Goal: Information Seeking & Learning: Understand process/instructions

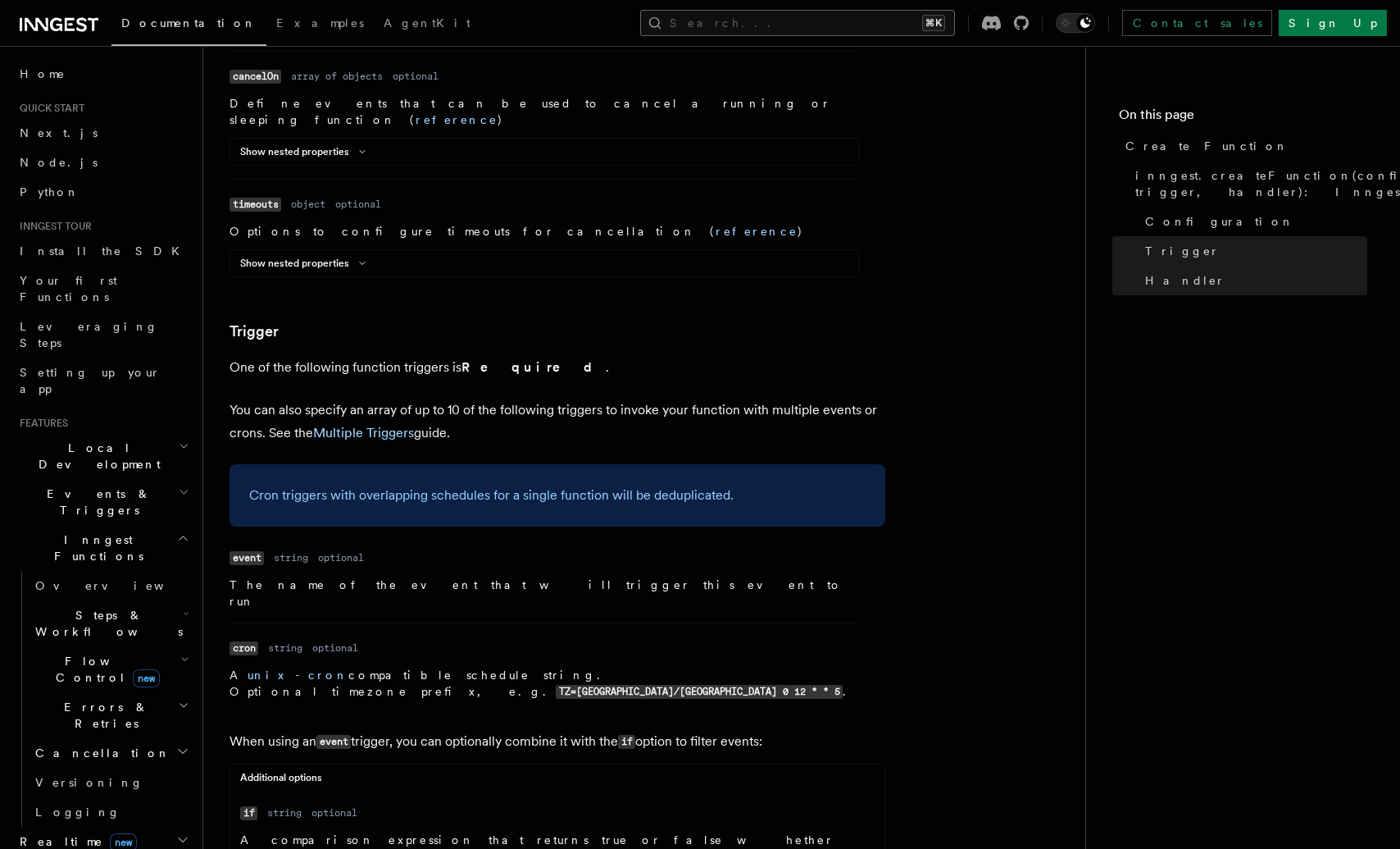
click at [826, 22] on button "Search... ⌘K" at bounding box center [798, 22] width 315 height 26
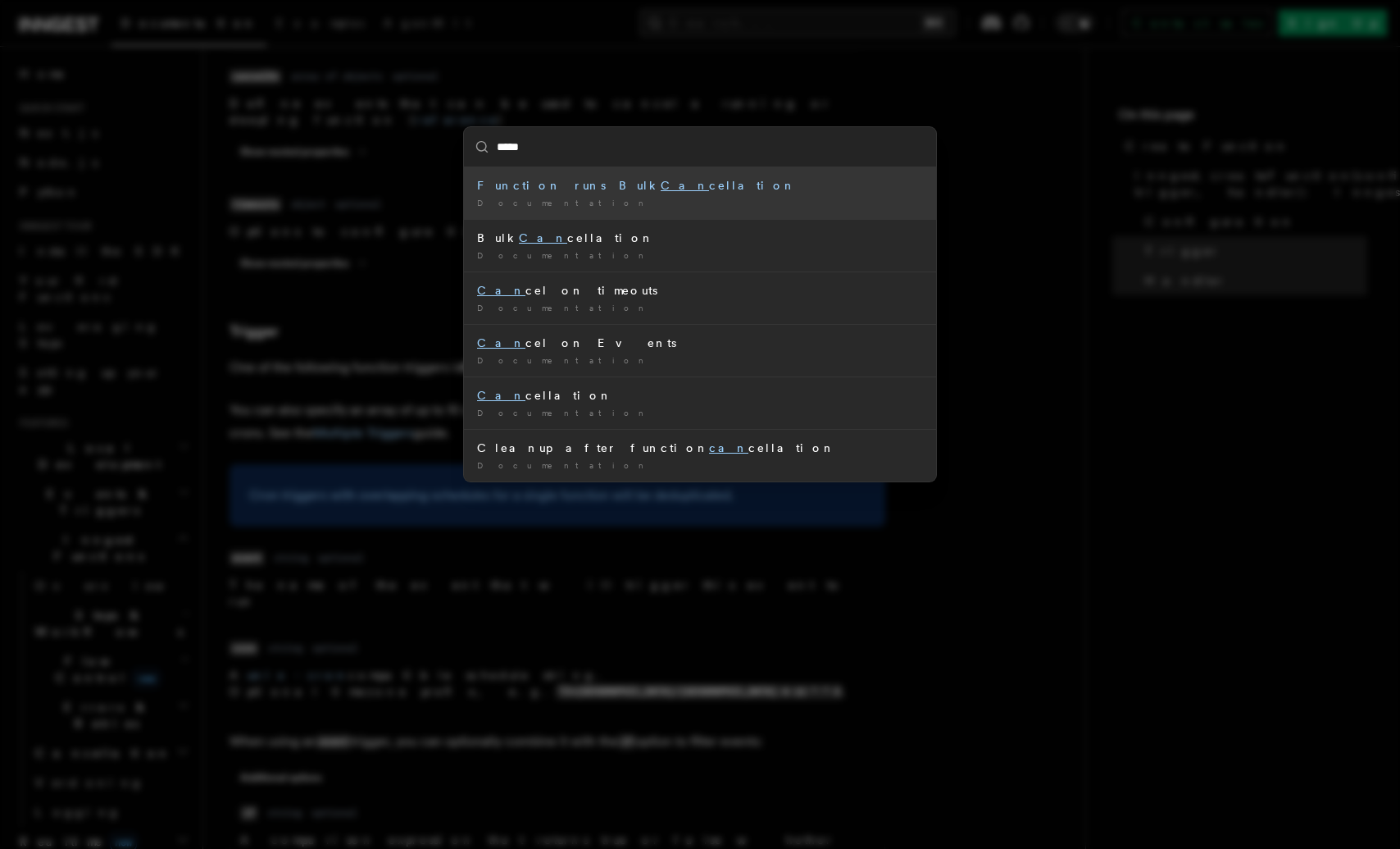
type input "******"
click at [791, 189] on div "Function runs Bulk Cancel lation" at bounding box center [700, 185] width 446 height 16
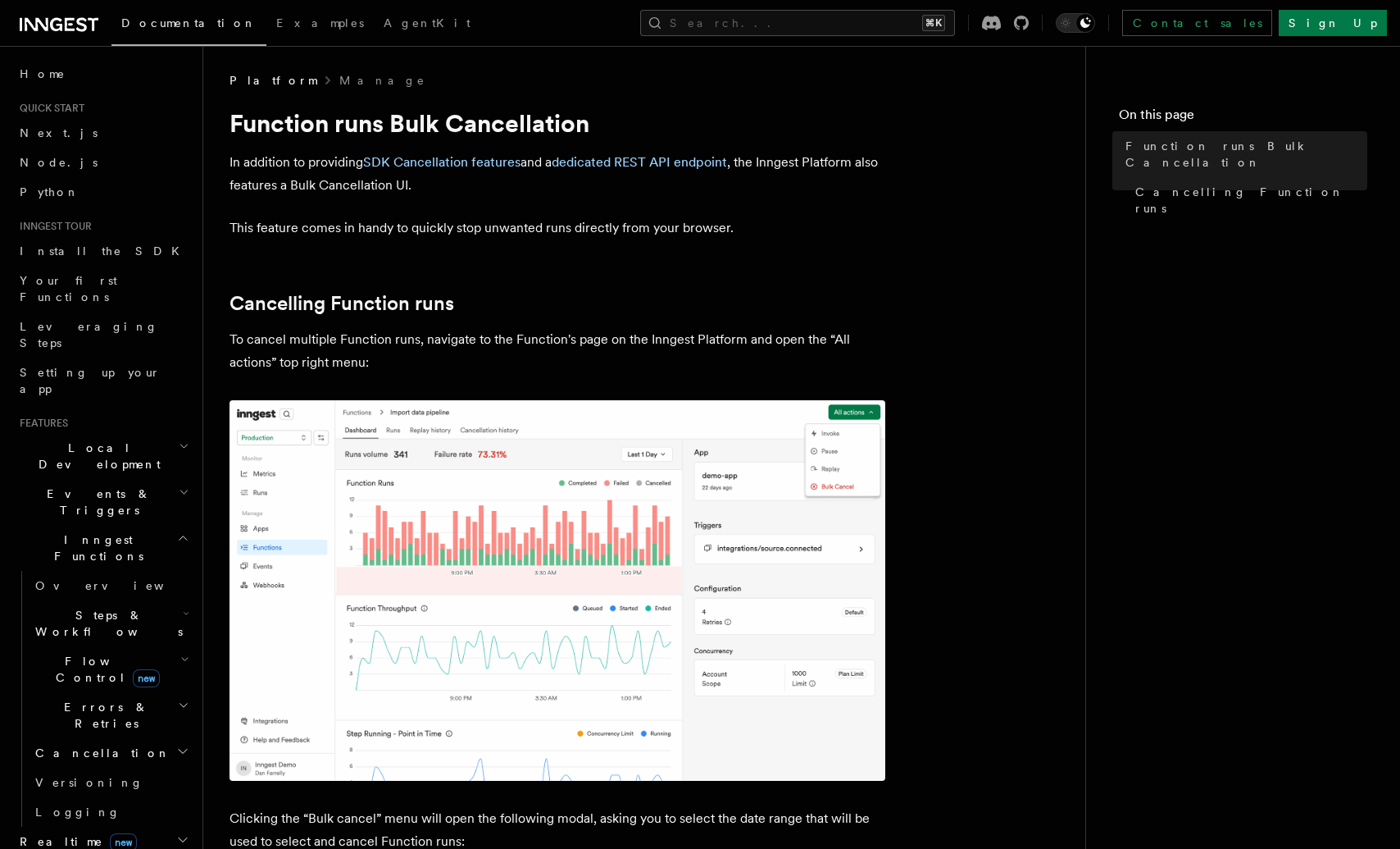
click at [79, 744] on span "Cancellation" at bounding box center [99, 752] width 142 height 16
